Goal: Register for event/course

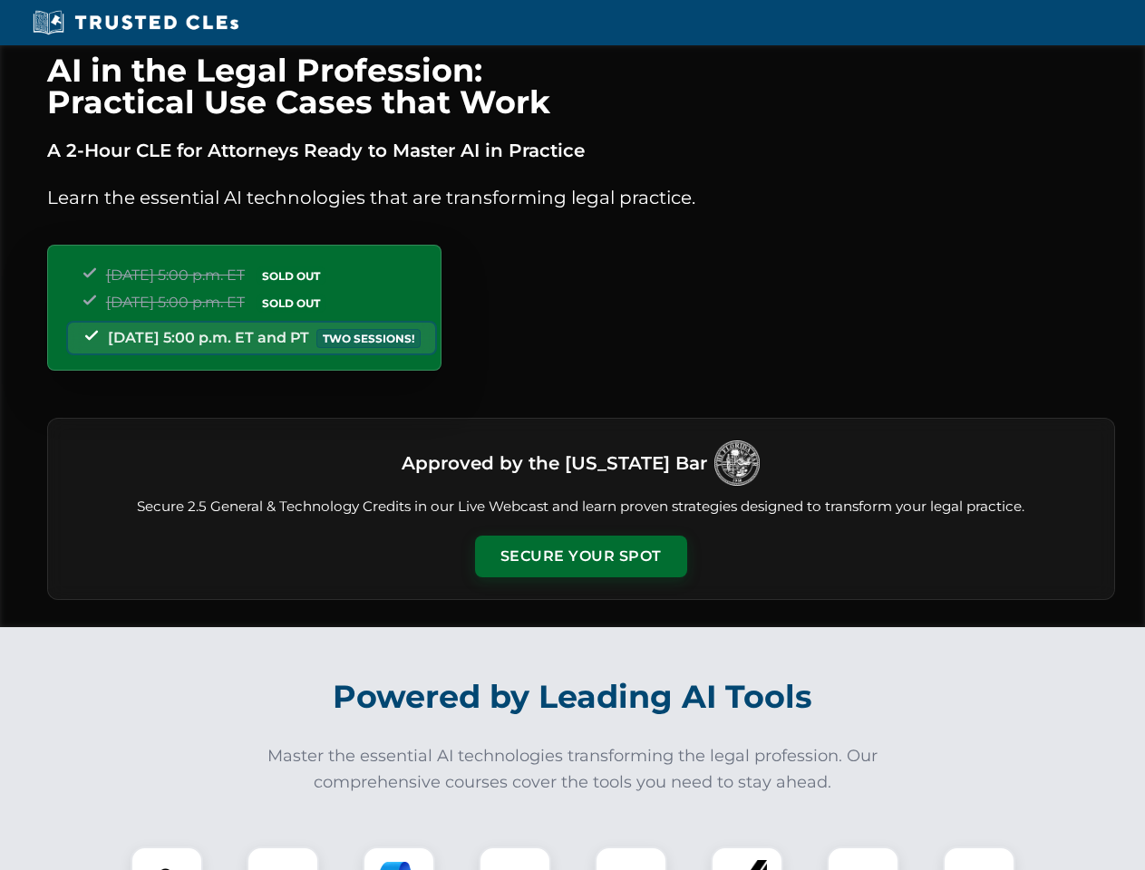
click at [580, 557] on button "Secure Your Spot" at bounding box center [581, 557] width 212 height 42
click at [167, 858] on img at bounding box center [167, 883] width 53 height 53
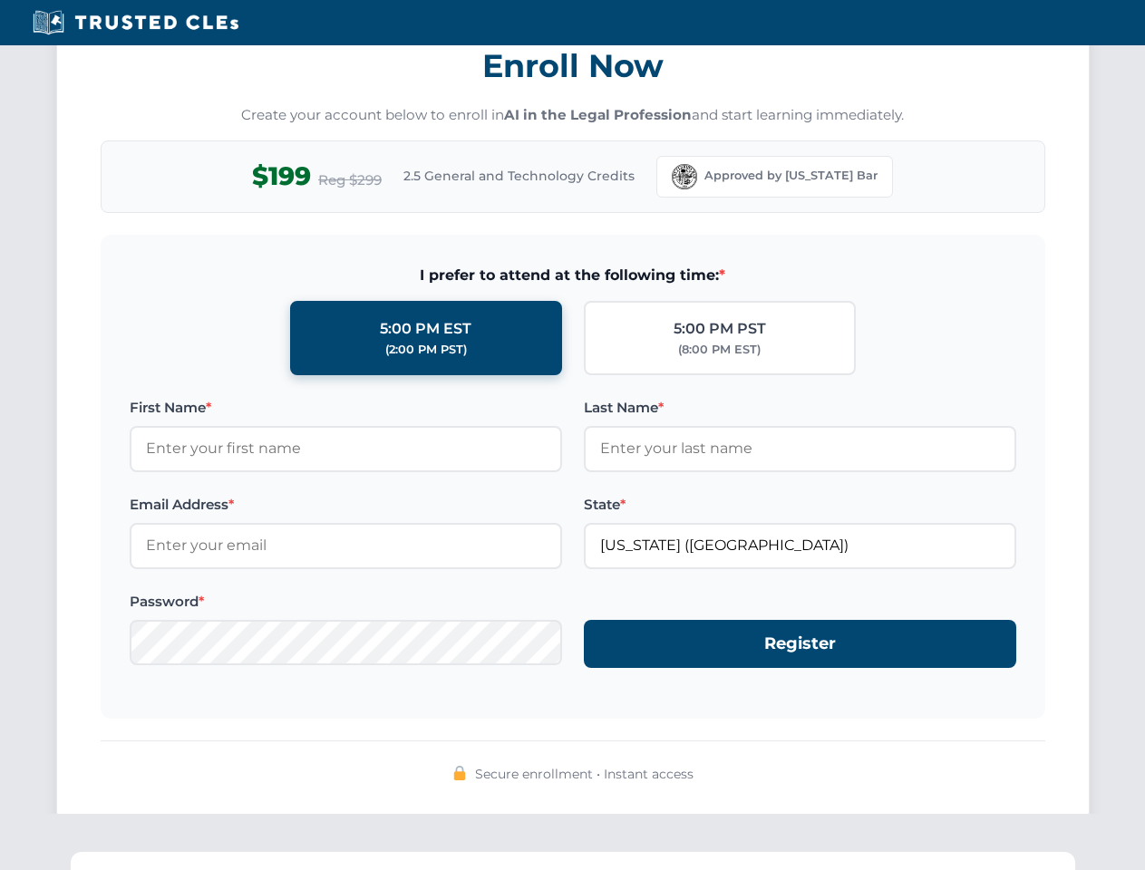
scroll to position [1779, 0]
